Goal: Information Seeking & Learning: Learn about a topic

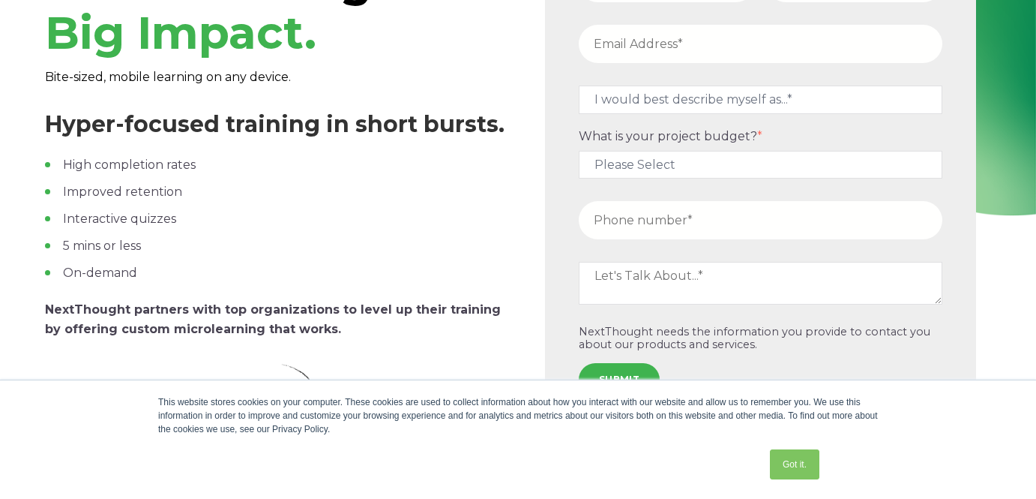
scroll to position [150, 0]
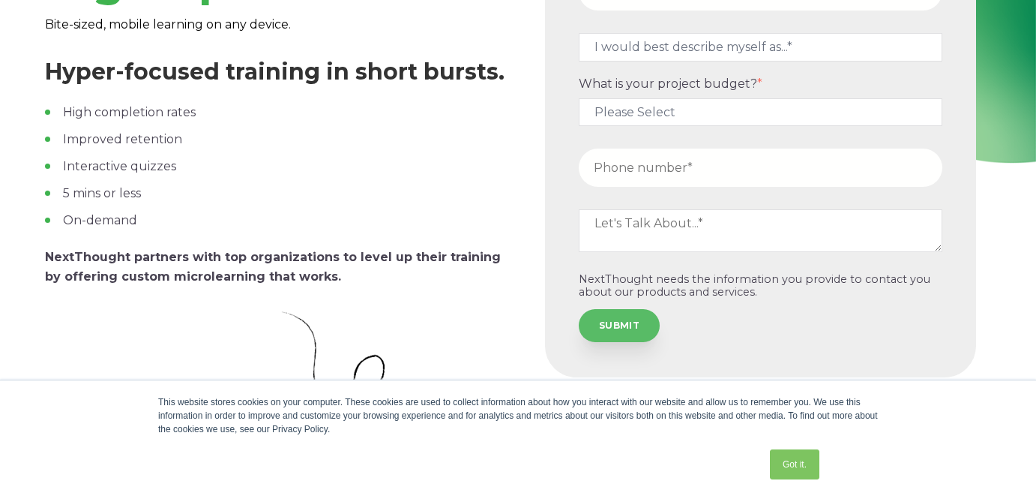
click at [613, 328] on input "SUBMIT" at bounding box center [619, 325] width 81 height 33
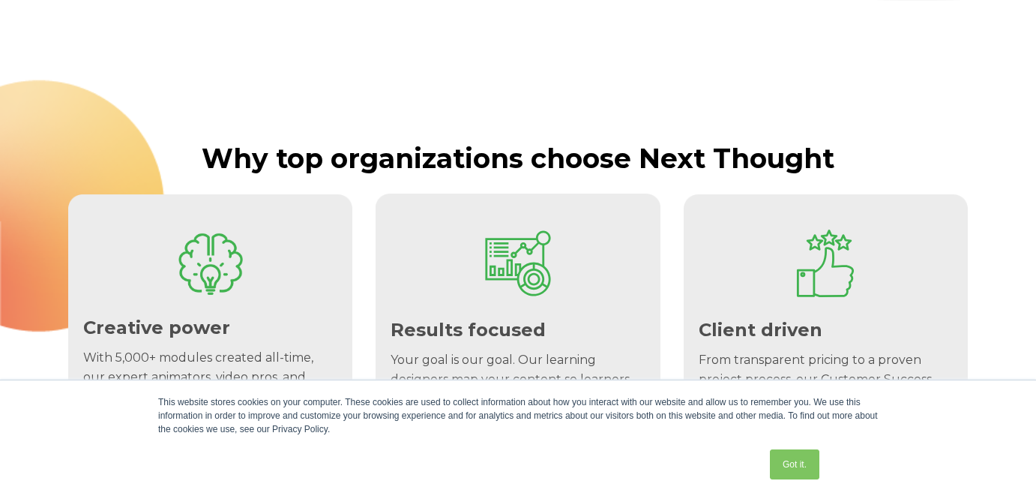
scroll to position [3899, 0]
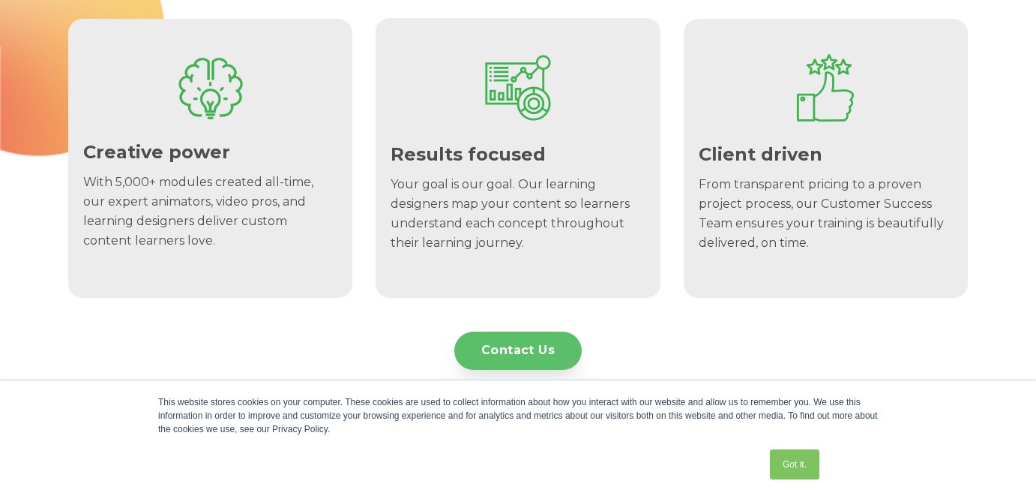
click at [541, 339] on link "Contact Us" at bounding box center [517, 350] width 127 height 38
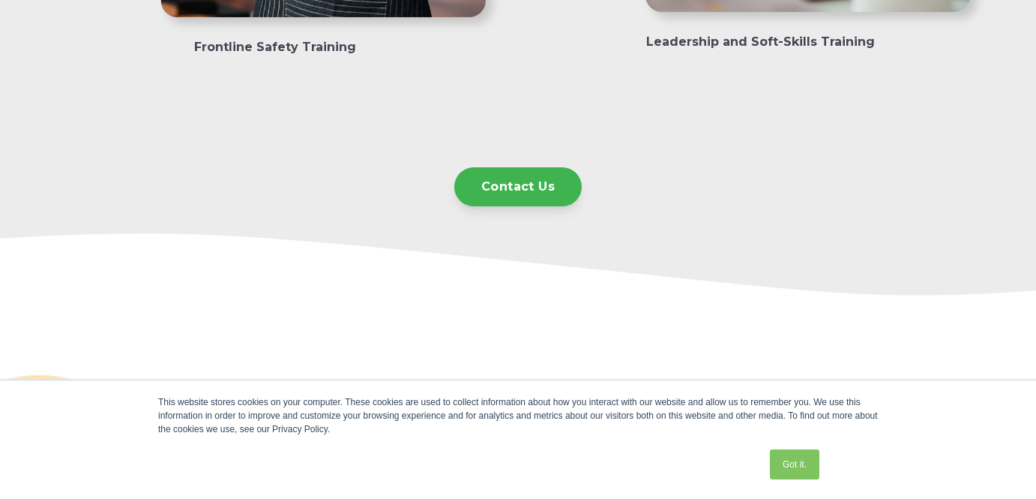
scroll to position [3337, 0]
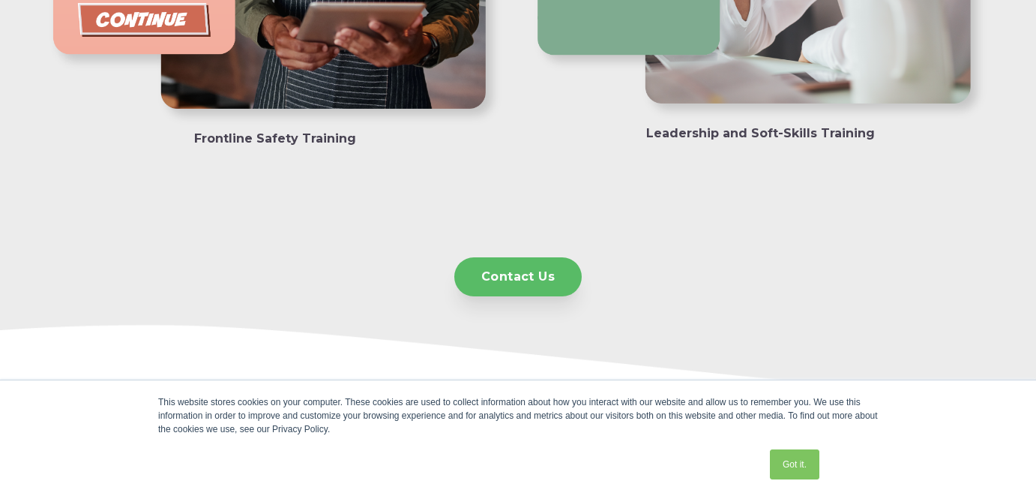
click at [494, 274] on link "Contact Us" at bounding box center [517, 276] width 127 height 38
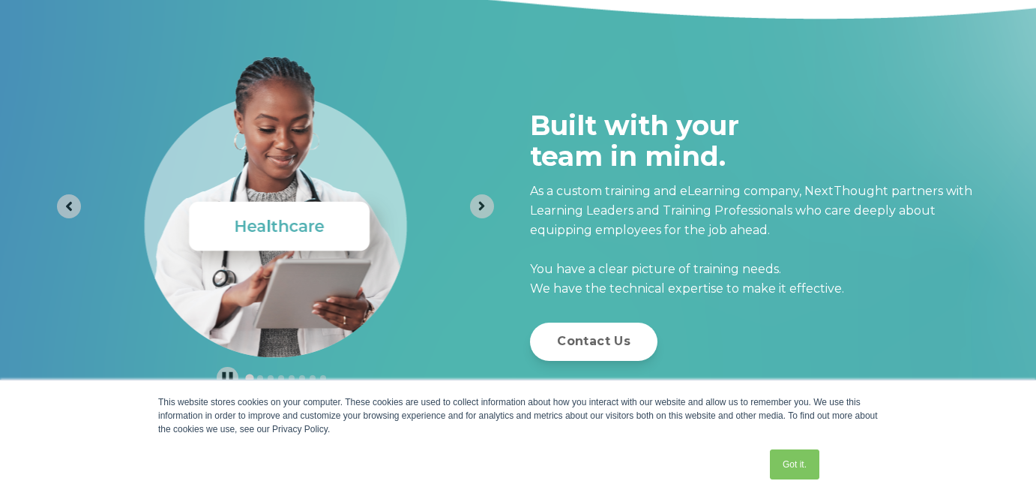
scroll to position [4162, 0]
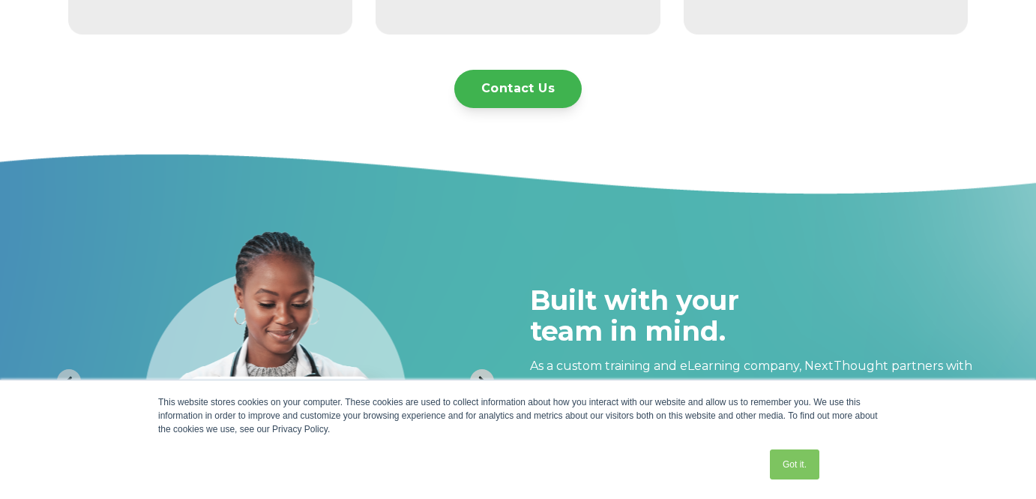
click at [478, 376] on icon "Next slide" at bounding box center [482, 380] width 14 height 14
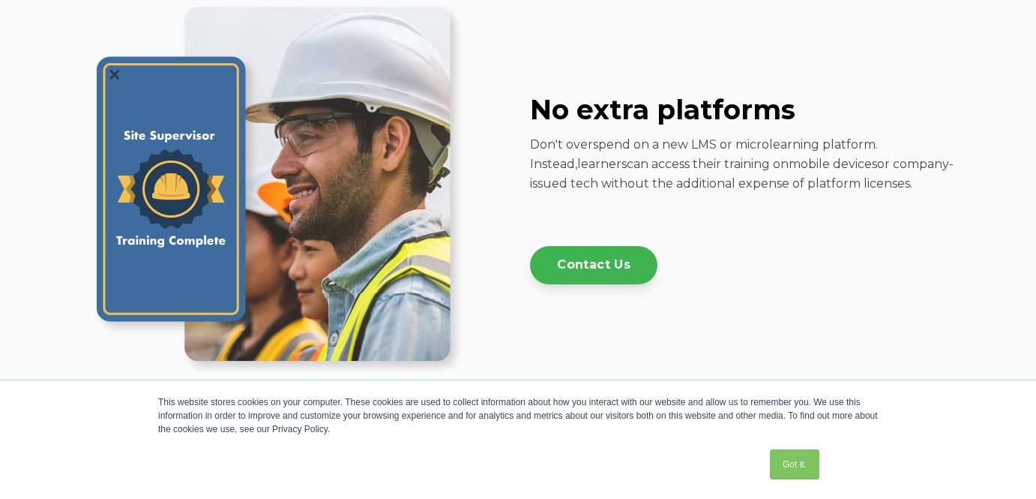
scroll to position [1838, 0]
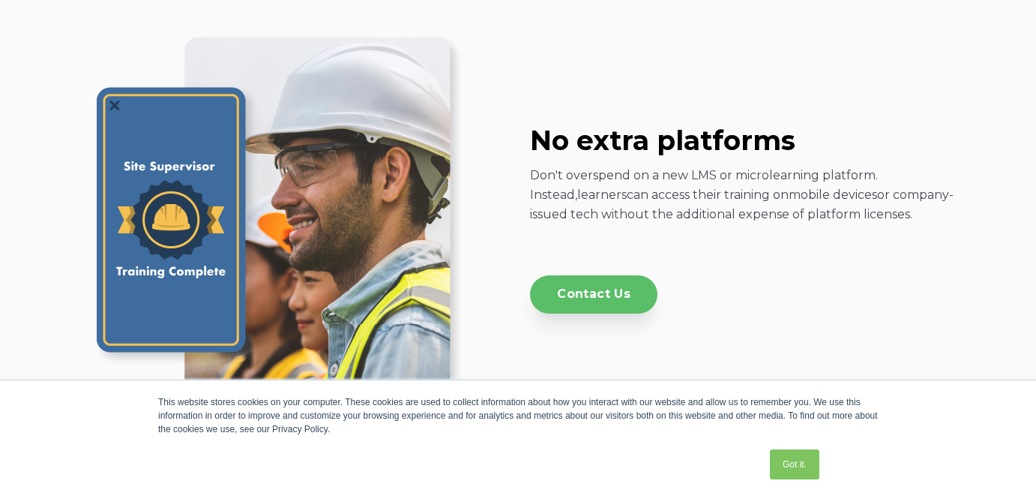
click at [622, 286] on link "Contact Us" at bounding box center [593, 294] width 127 height 38
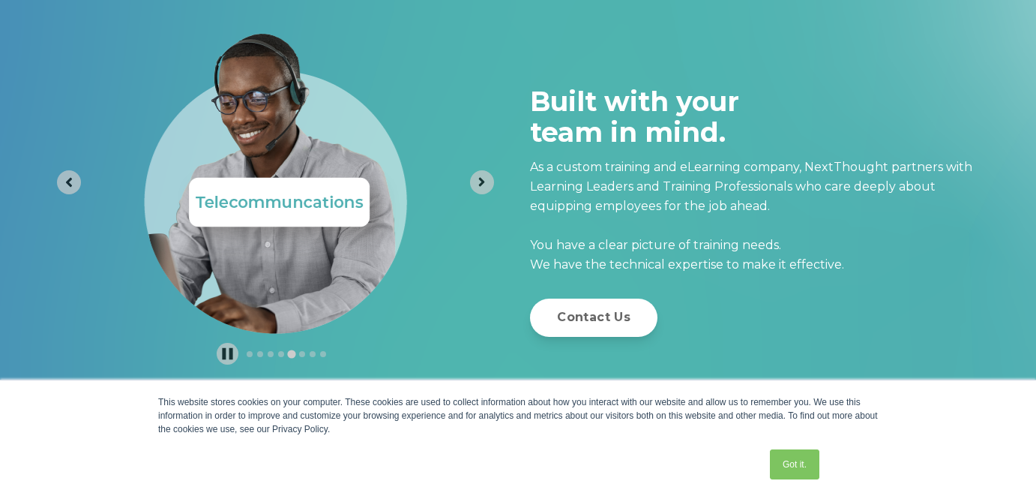
scroll to position [4162, 0]
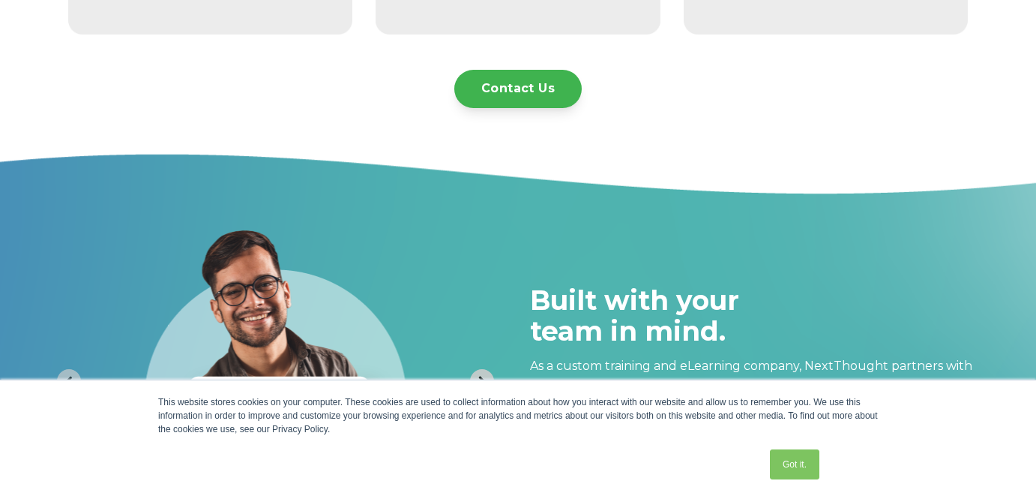
click at [477, 377] on icon "Next slide" at bounding box center [482, 380] width 14 height 14
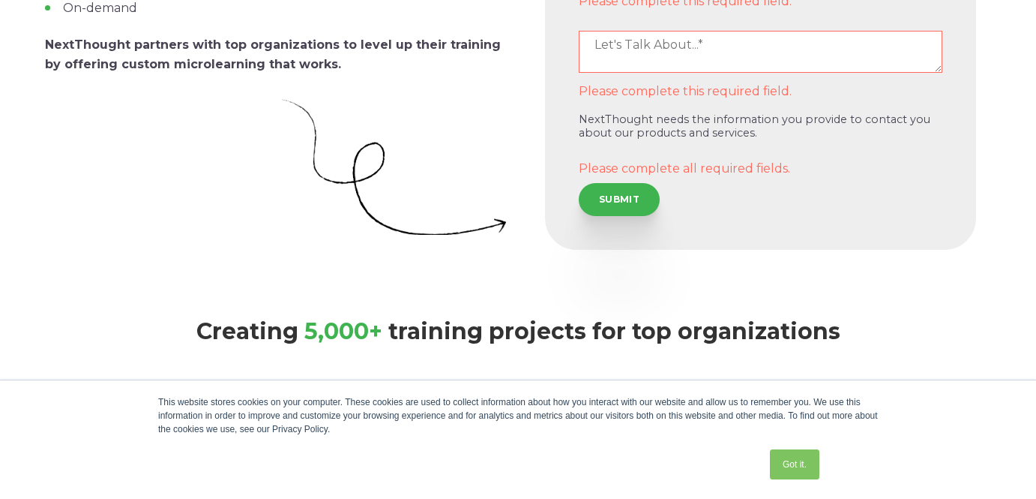
scroll to position [263, 0]
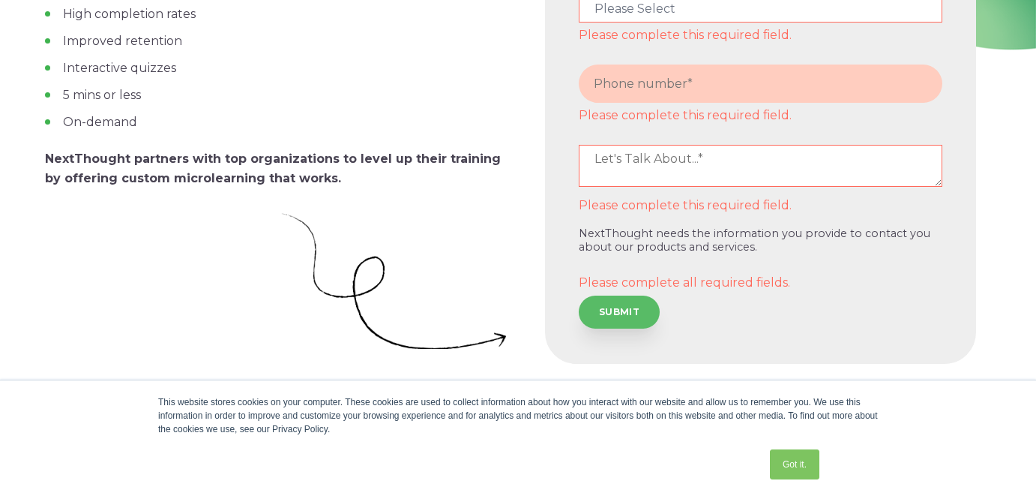
click at [598, 310] on input "SUBMIT" at bounding box center [619, 311] width 81 height 33
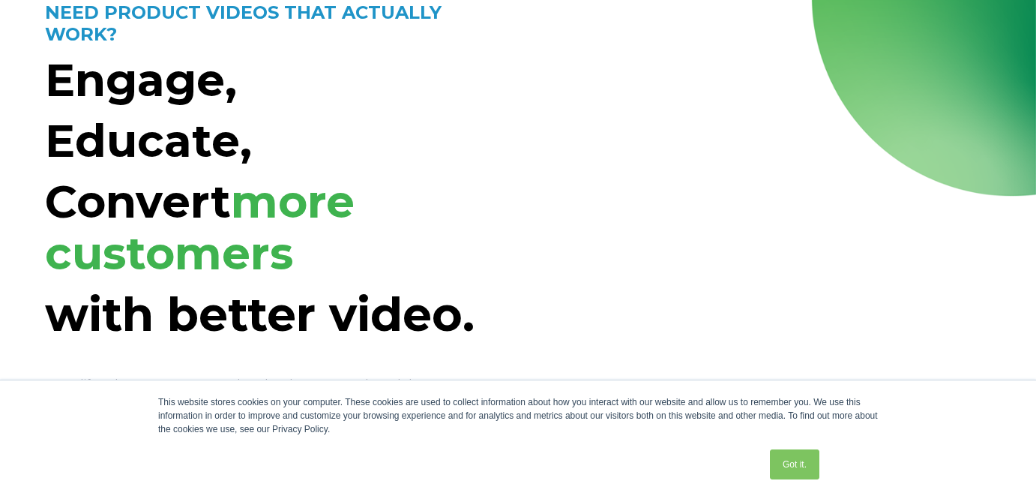
scroll to position [150, 0]
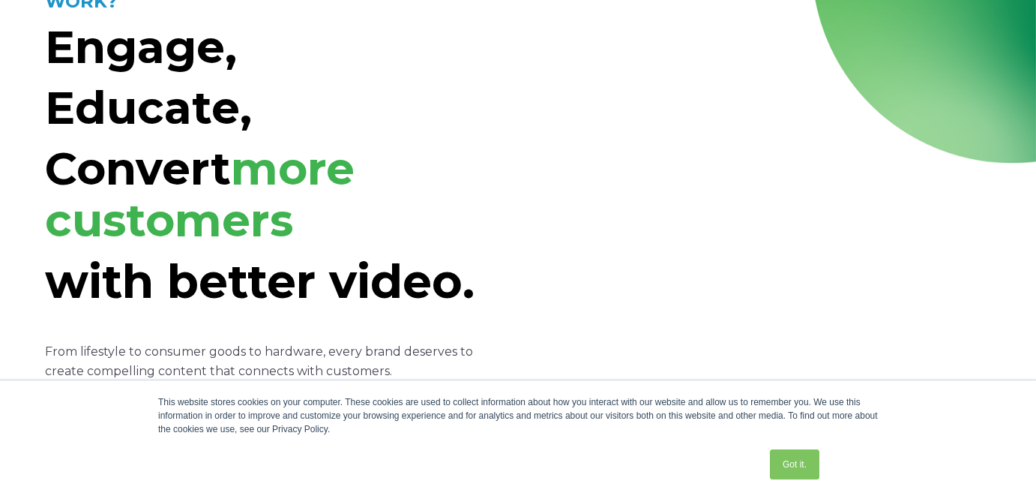
click at [782, 472] on link "Got it." at bounding box center [794, 464] width 49 height 30
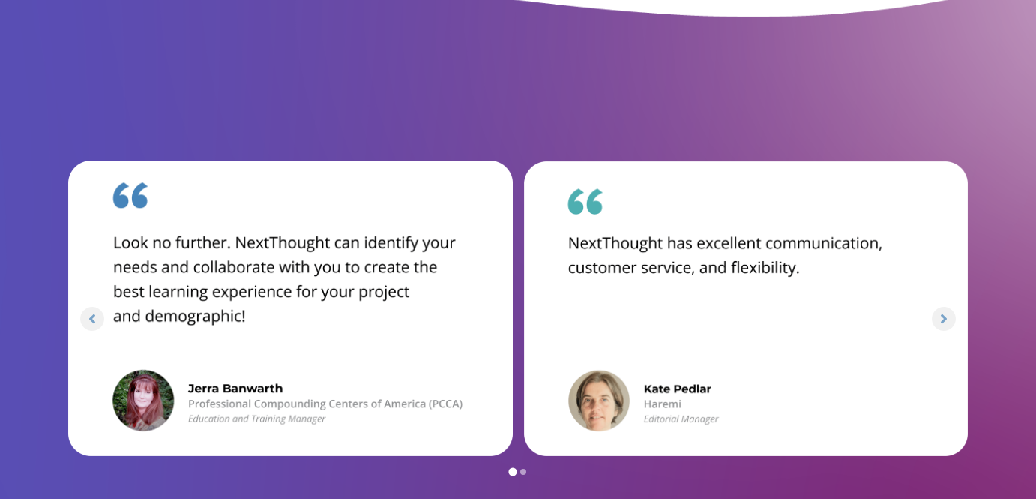
scroll to position [4649, 0]
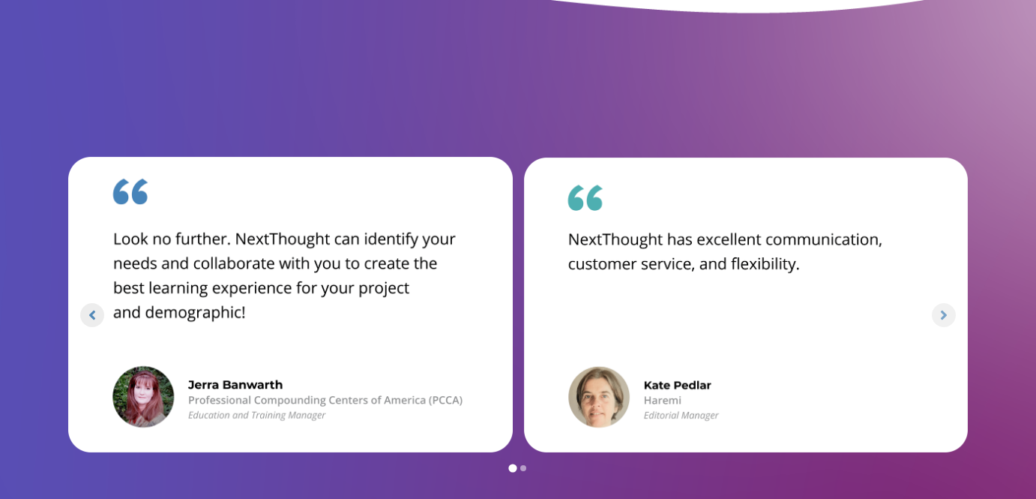
click at [97, 315] on icon "Go to last slide" at bounding box center [92, 314] width 14 height 14
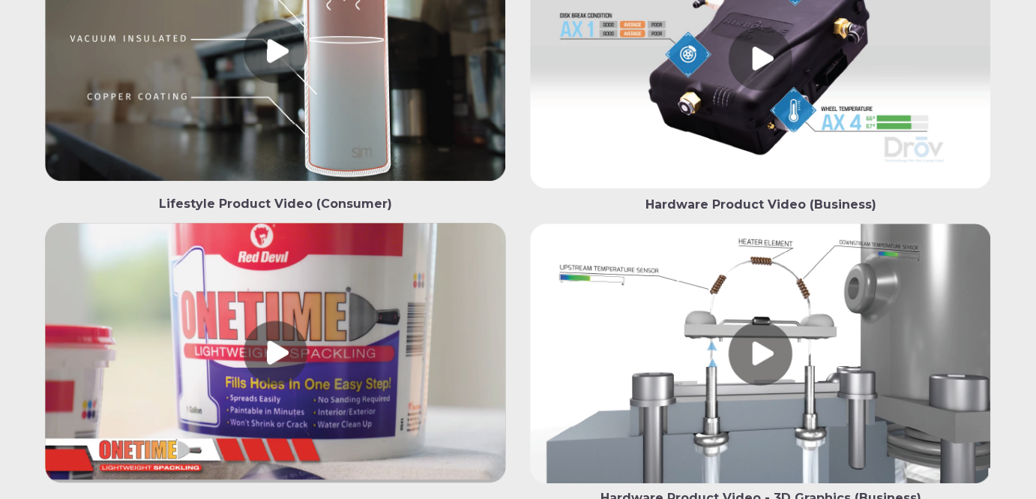
scroll to position [1874, 0]
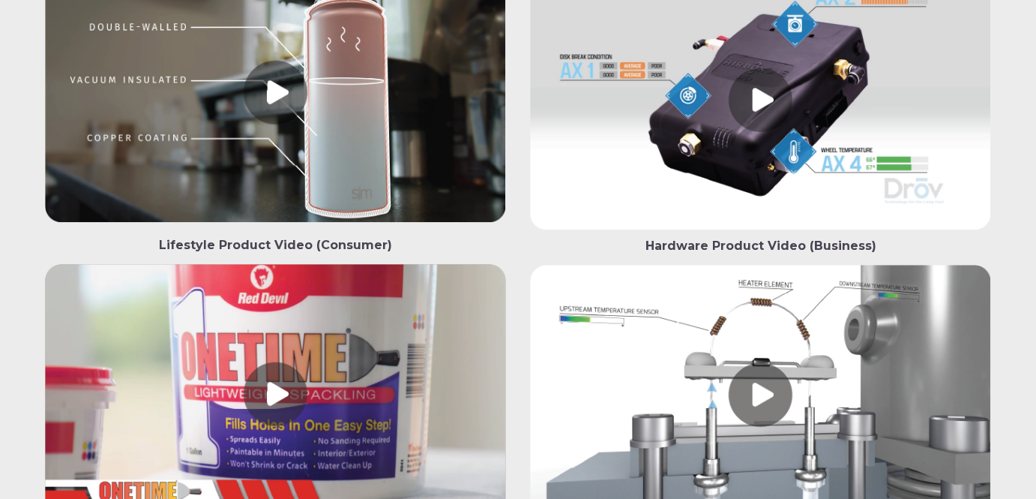
click at [300, 309] on link at bounding box center [275, 397] width 461 height 266
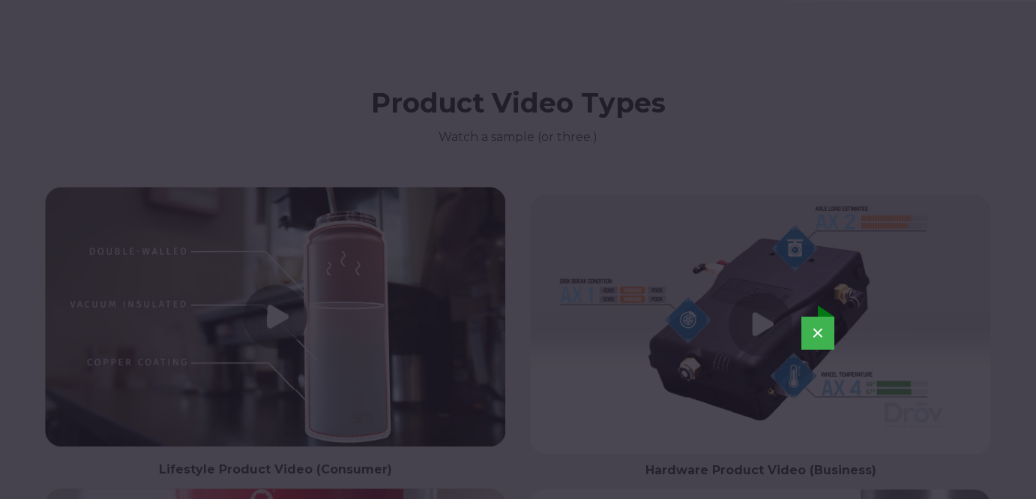
scroll to position [1650, 0]
click at [814, 334] on button "×" at bounding box center [818, 333] width 33 height 33
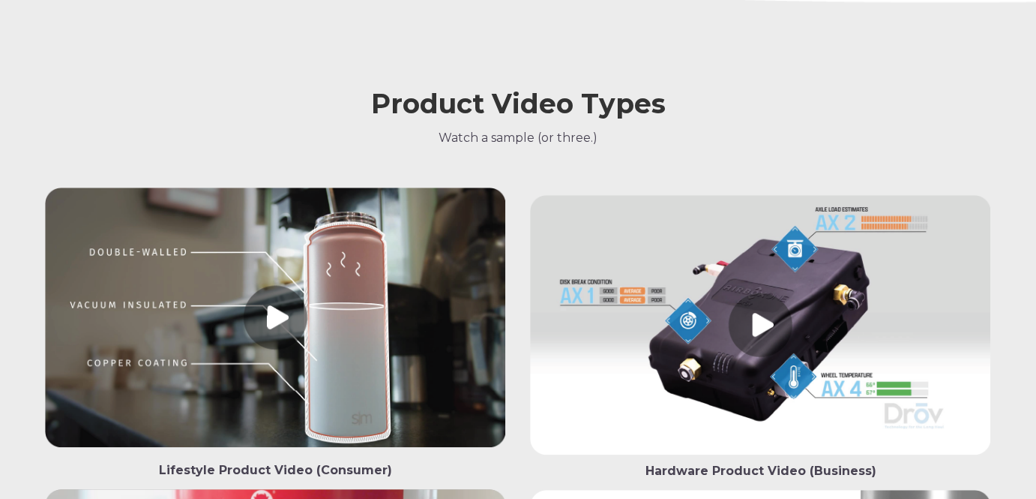
scroll to position [1906, 0]
